Goal: Find contact information: Find contact information

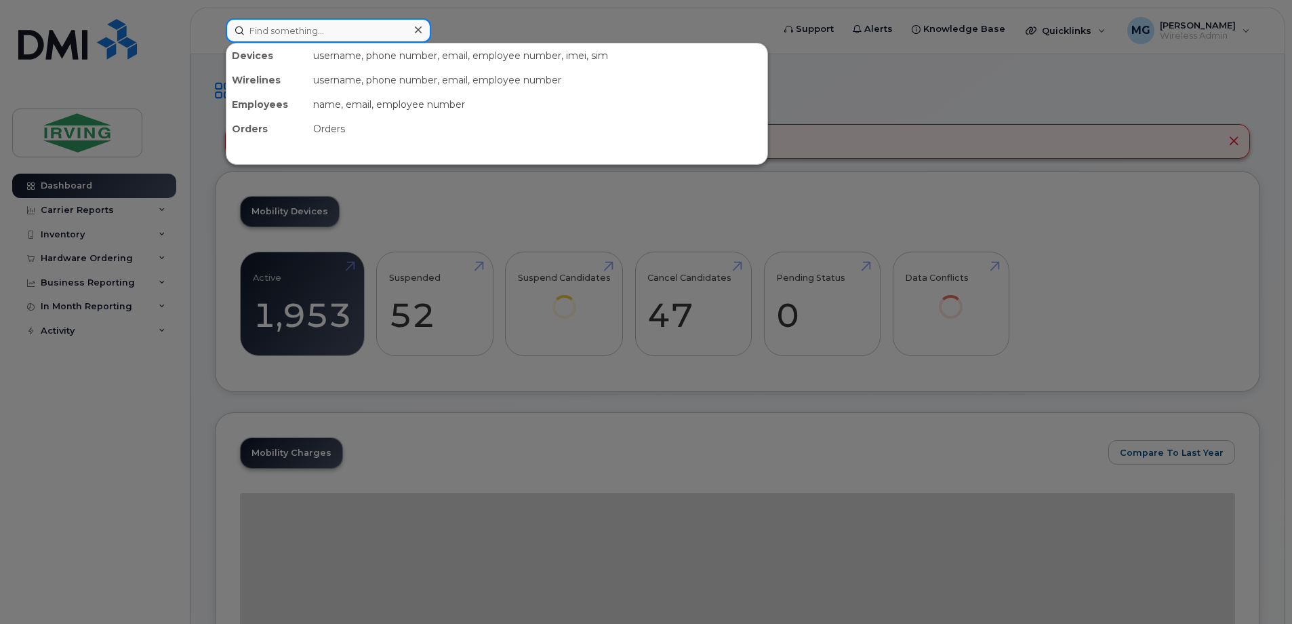
click at [296, 28] on input at bounding box center [328, 30] width 205 height 24
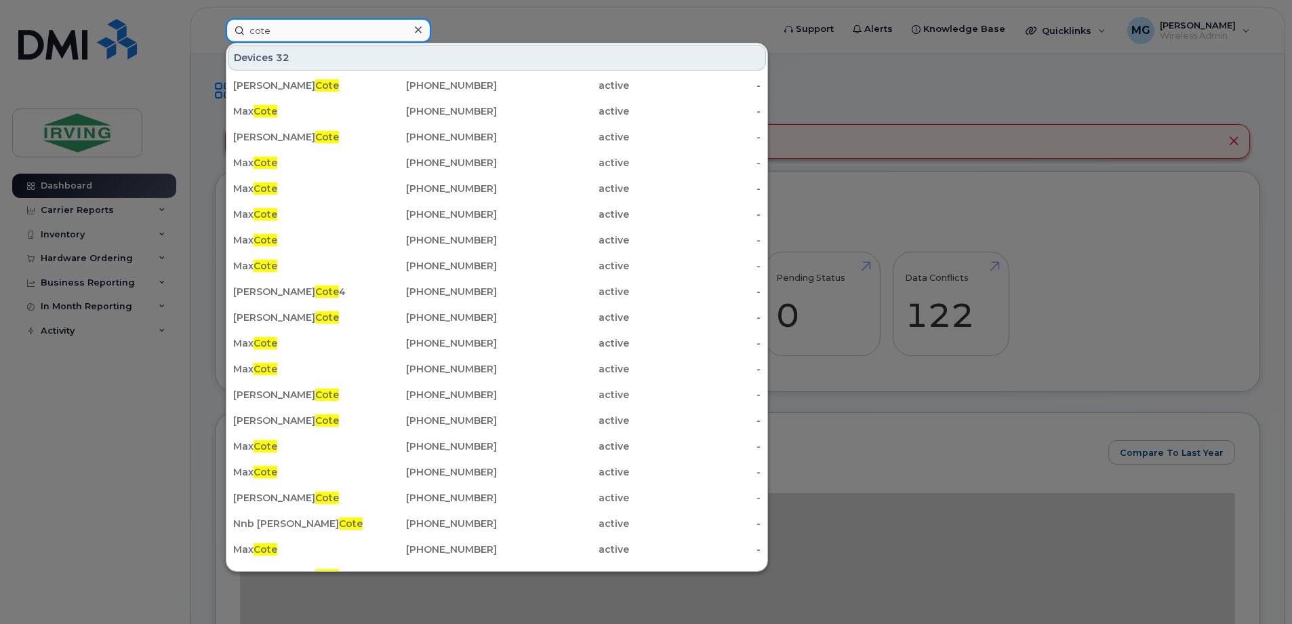
type input "cote"
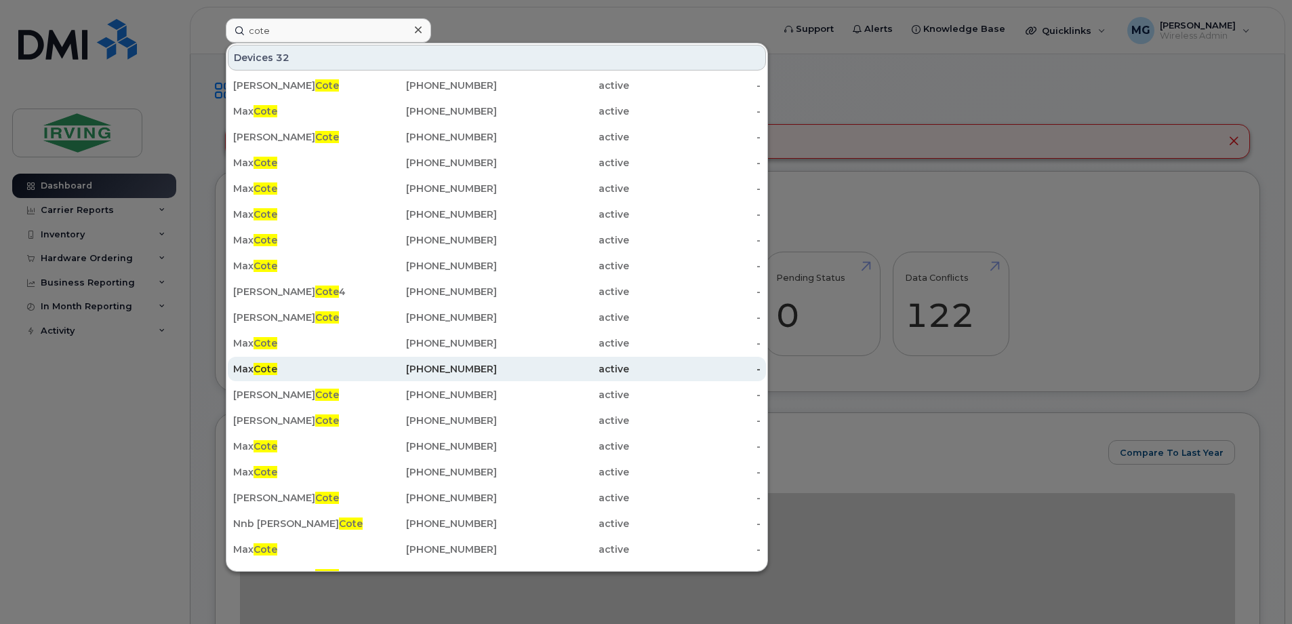
click at [471, 364] on div "[PHONE_NUMBER]" at bounding box center [431, 369] width 132 height 14
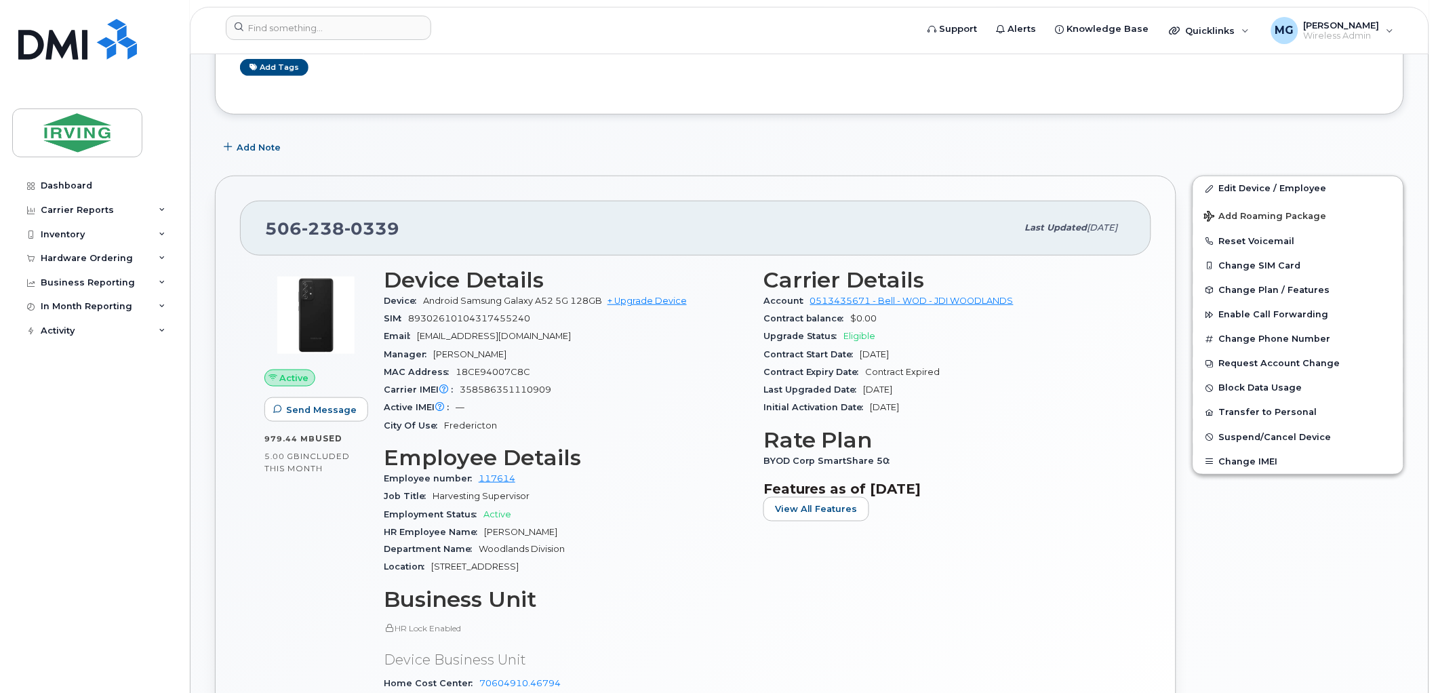
scroll to position [301, 0]
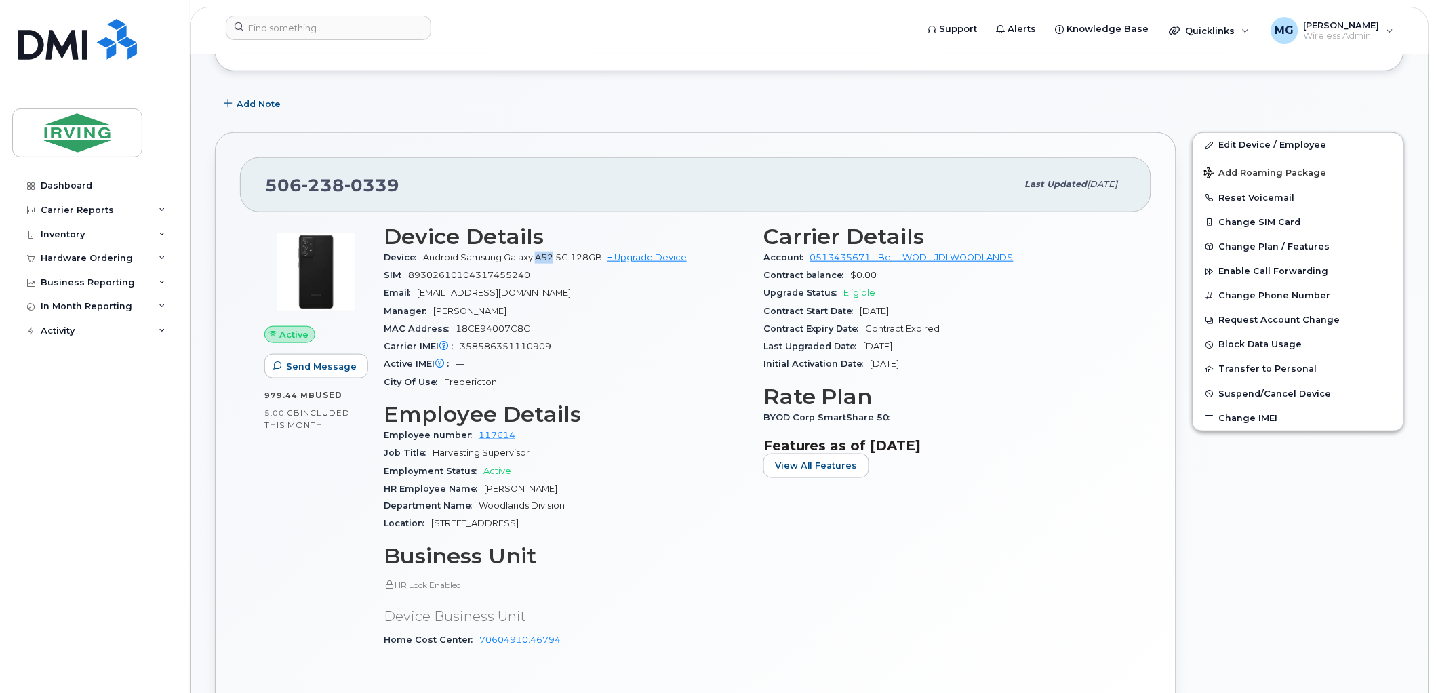
drag, startPoint x: 538, startPoint y: 254, endPoint x: 555, endPoint y: 253, distance: 17.0
click at [555, 253] on span "Android Samsung Galaxy A52 5G 128GB" at bounding box center [512, 257] width 179 height 10
drag, startPoint x: 555, startPoint y: 253, endPoint x: 534, endPoint y: 256, distance: 20.5
copy span "A52"
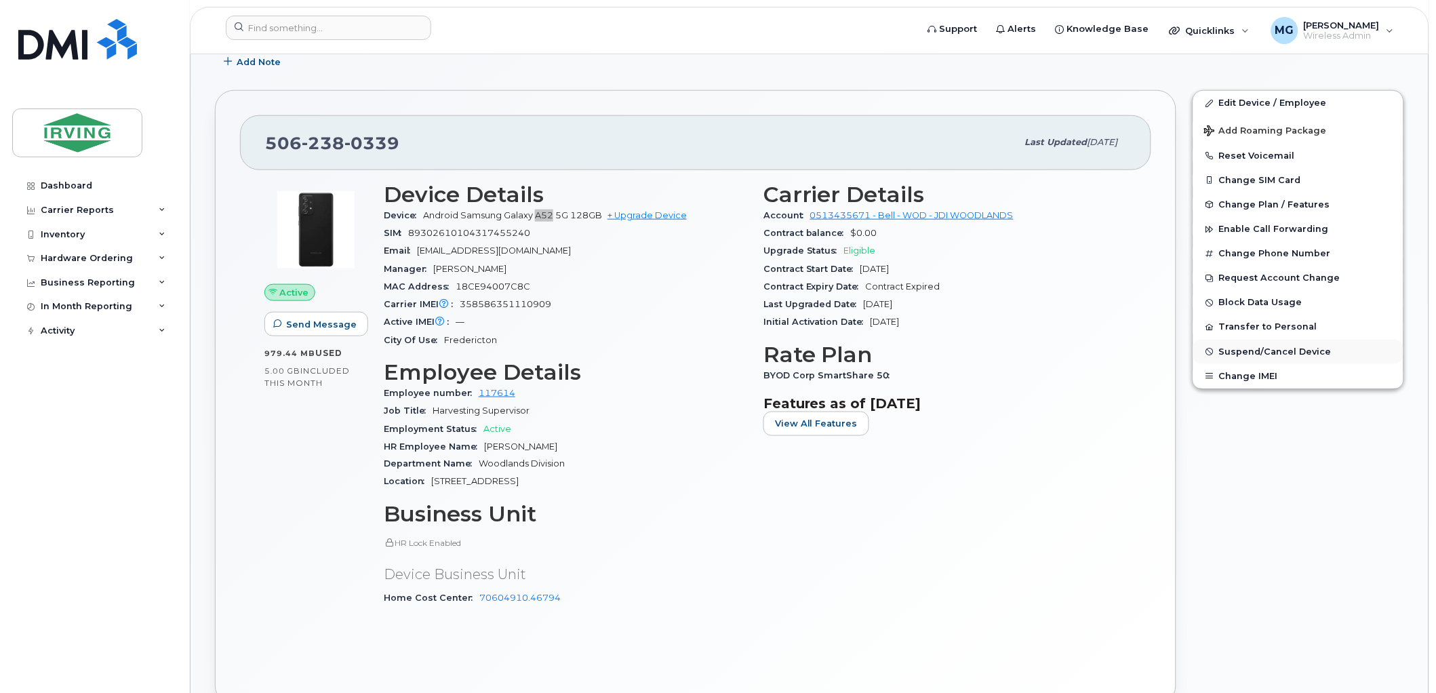
scroll to position [376, 0]
